Goal: Task Accomplishment & Management: Use online tool/utility

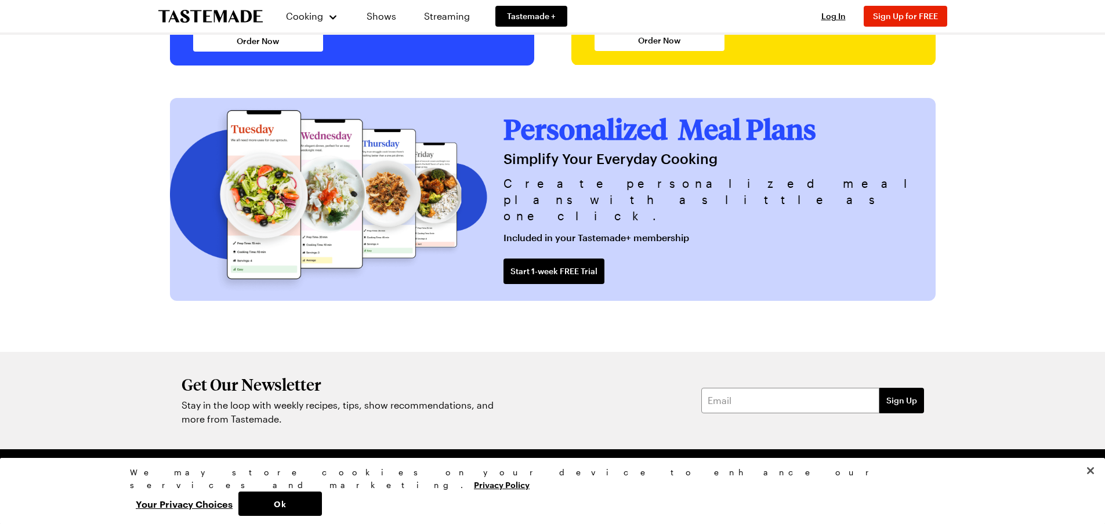
scroll to position [2716, 0]
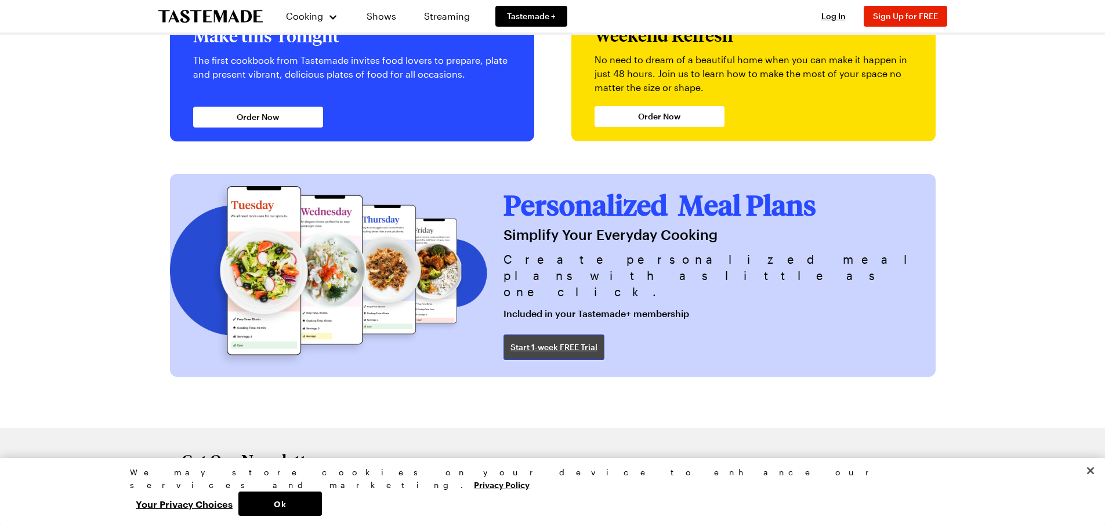
click at [597, 352] on span "Start 1-week FREE Trial" at bounding box center [553, 348] width 87 height 12
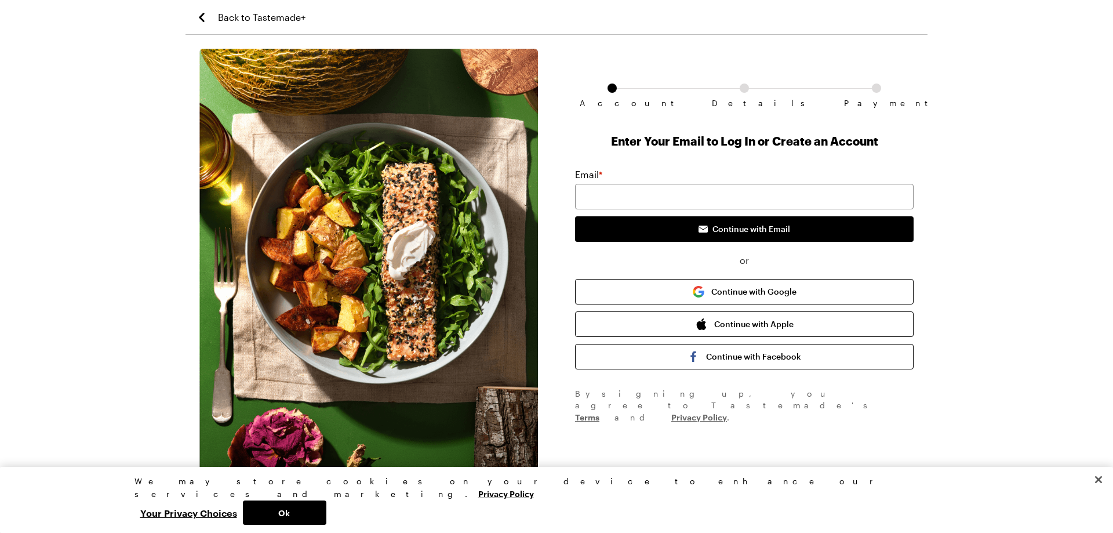
click at [271, 19] on span "Back to Tastemade+" at bounding box center [262, 17] width 88 height 14
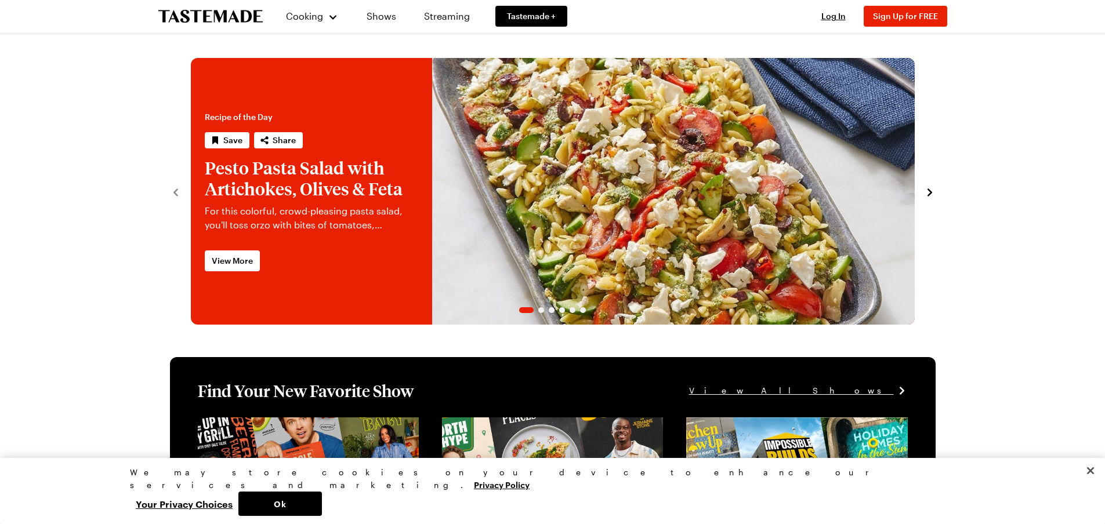
scroll to position [2827, 0]
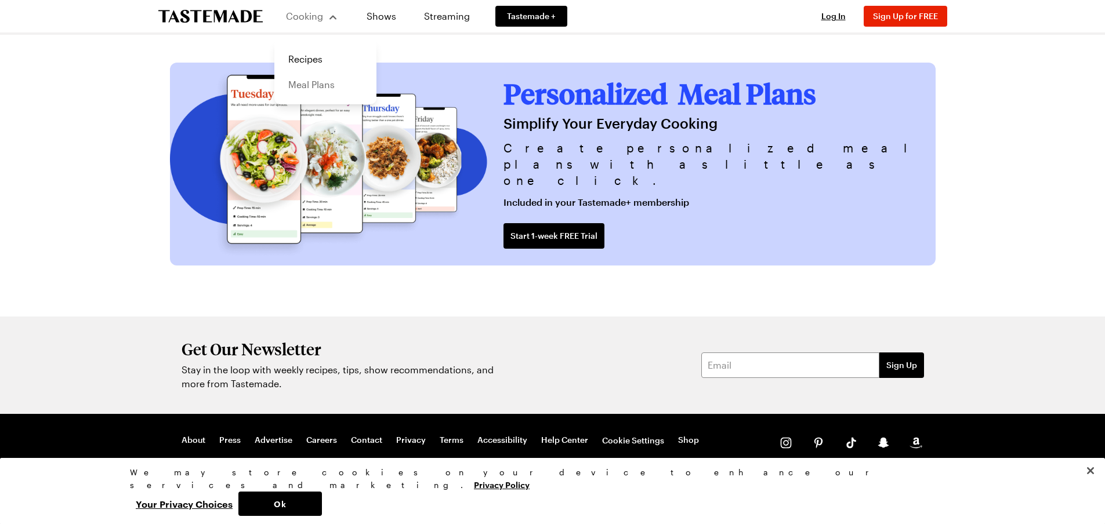
click at [313, 86] on link "Meal Plans" at bounding box center [325, 85] width 88 height 26
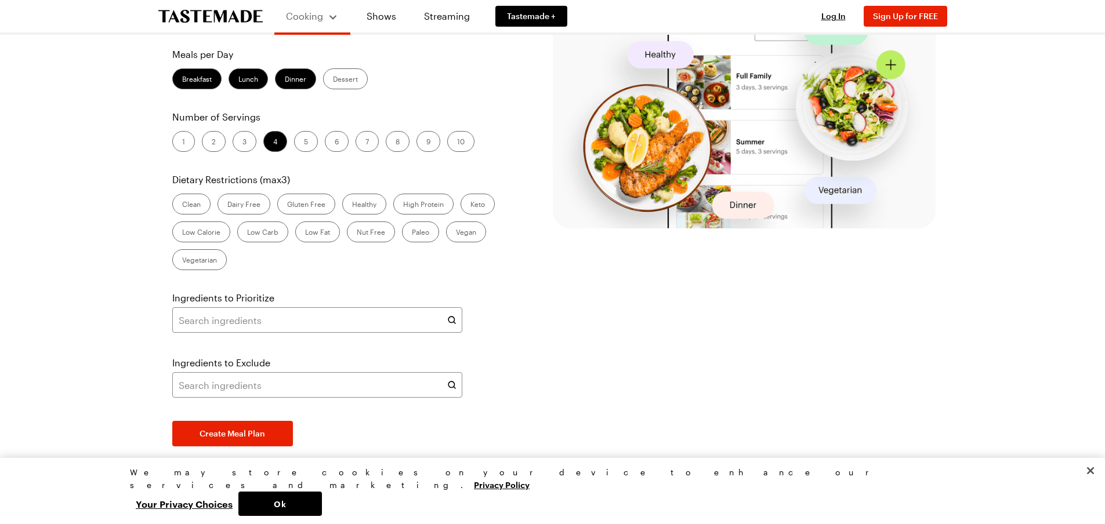
scroll to position [290, 0]
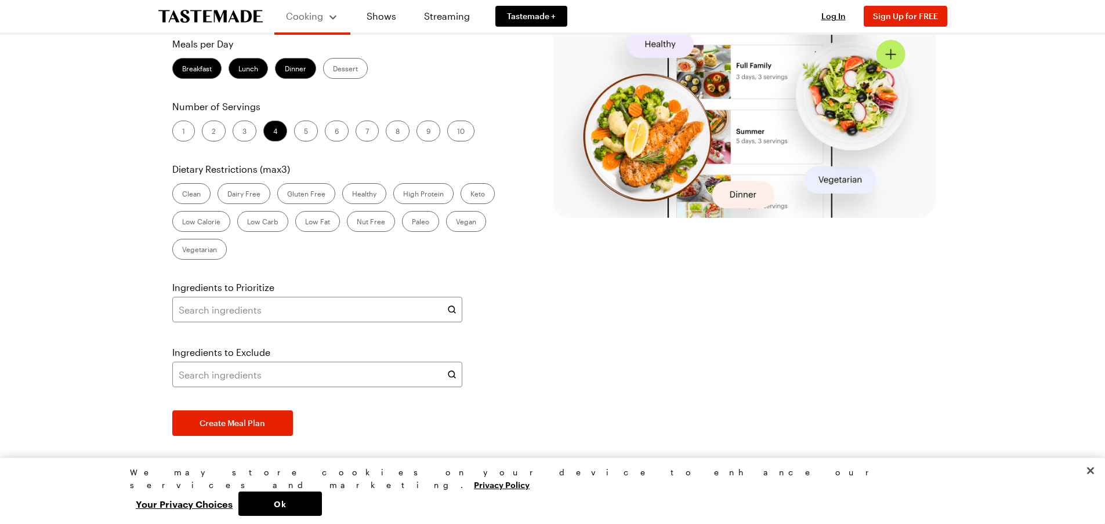
click at [242, 79] on label "Lunch" at bounding box center [247, 68] width 39 height 21
click at [238, 70] on input "Lunch" at bounding box center [238, 70] width 0 height 0
click at [208, 141] on label "2" at bounding box center [214, 131] width 24 height 21
click at [212, 132] on input "2" at bounding box center [212, 132] width 0 height 0
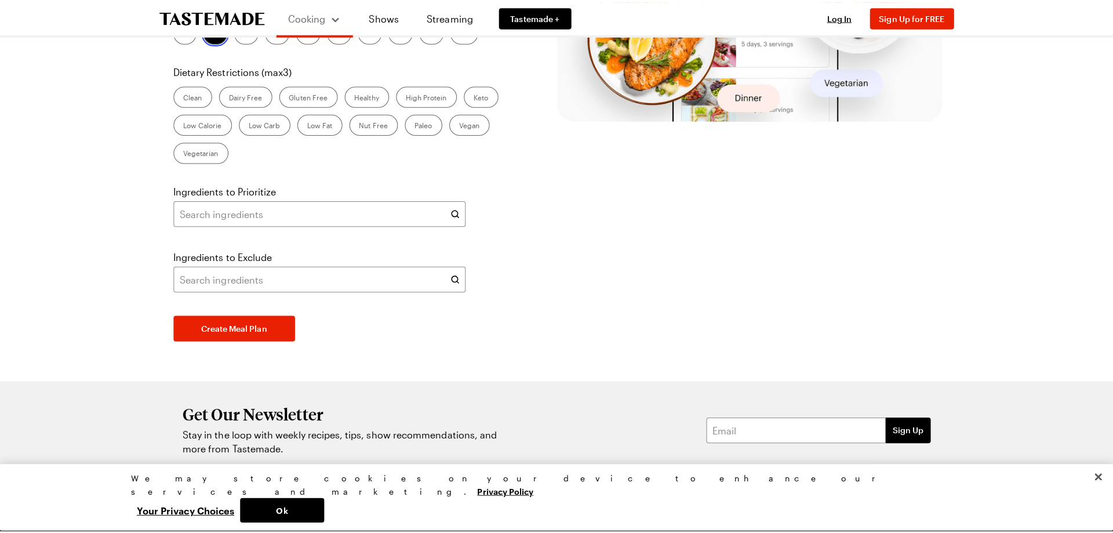
scroll to position [406, 0]
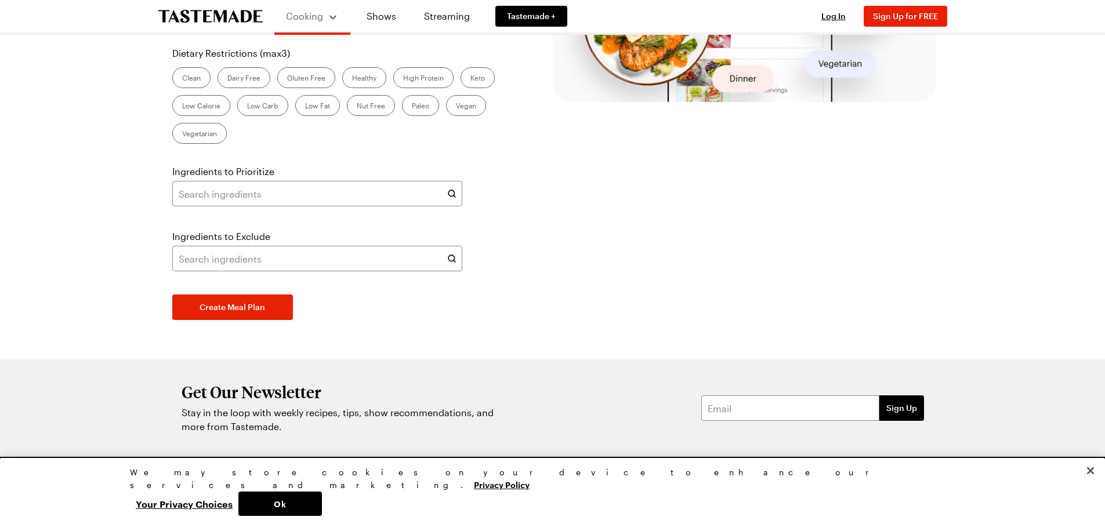
click at [359, 88] on label "Healthy" at bounding box center [364, 77] width 44 height 21
click at [352, 79] on input "Healthy" at bounding box center [352, 79] width 0 height 0
click at [478, 88] on label "Keto" at bounding box center [477, 77] width 34 height 21
click at [470, 79] on input "Keto" at bounding box center [470, 79] width 0 height 0
click at [263, 116] on label "Low Carb" at bounding box center [262, 105] width 51 height 21
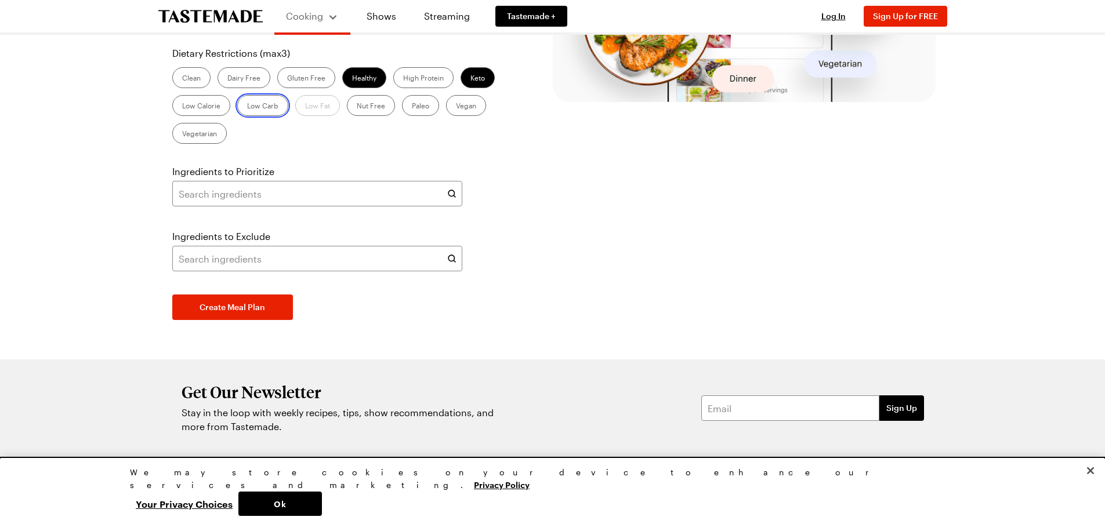
click at [247, 107] on Carb "Low Carb" at bounding box center [247, 107] width 0 height 0
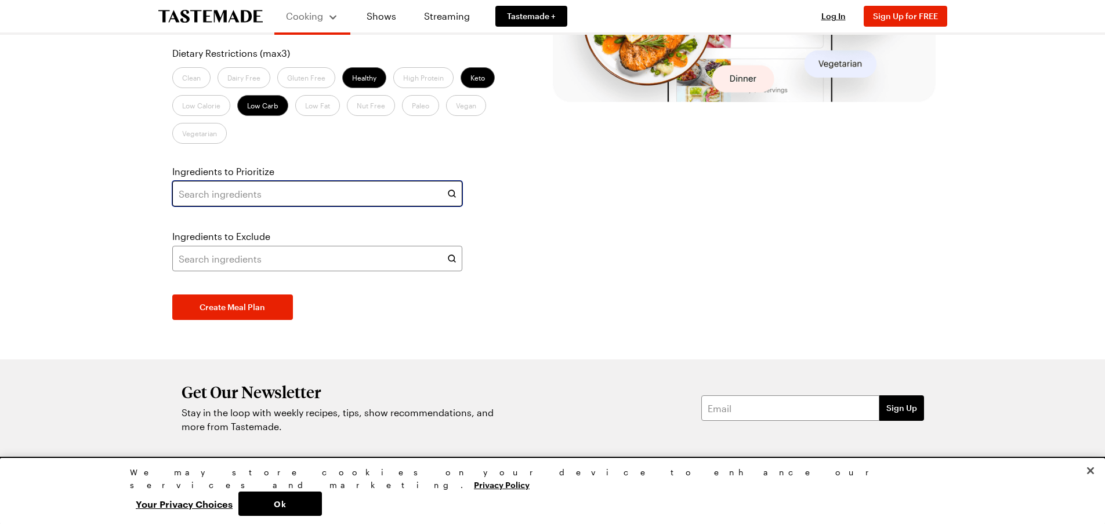
click at [424, 206] on input "text" at bounding box center [317, 194] width 290 height 26
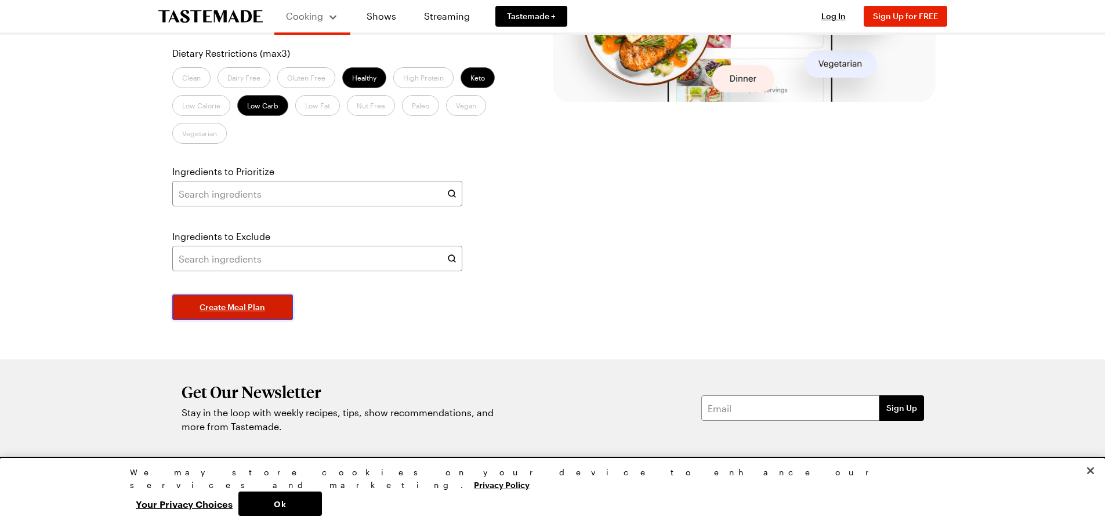
click at [251, 313] on span "Create Meal Plan" at bounding box center [232, 308] width 66 height 12
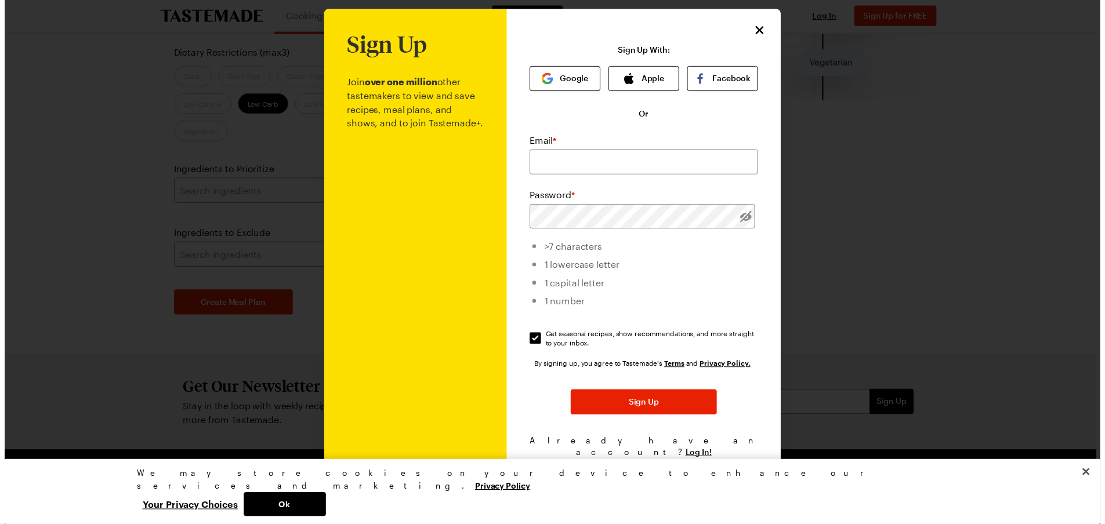
scroll to position [0, 0]
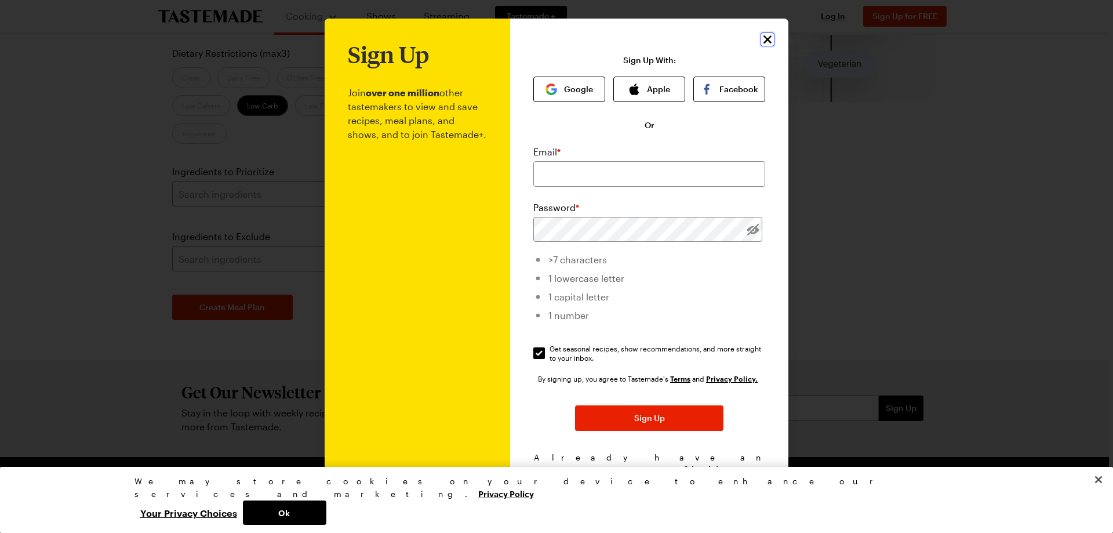
click at [764, 37] on icon "Close" at bounding box center [768, 39] width 14 height 14
